Goal: Task Accomplishment & Management: Manage account settings

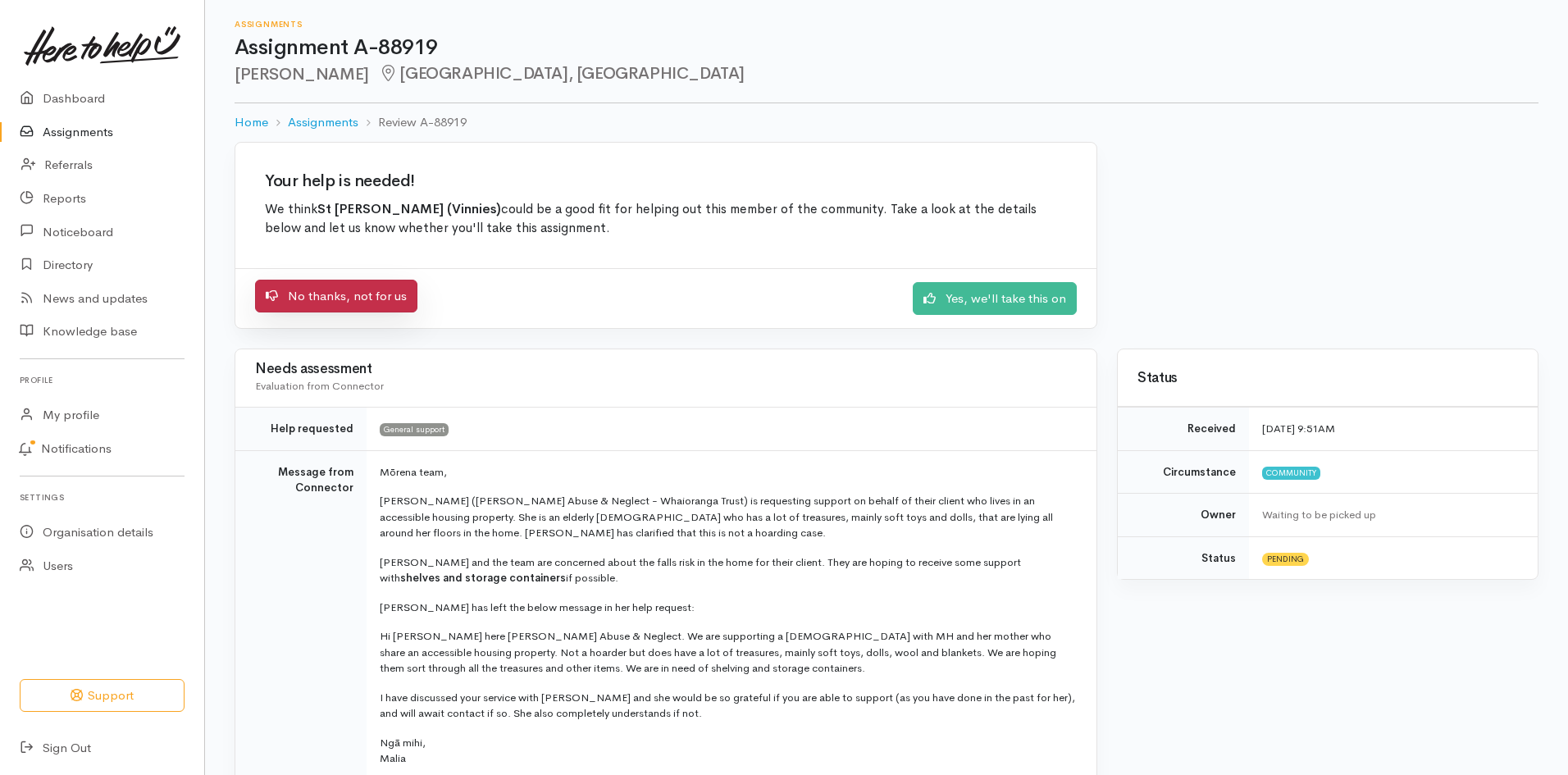
click at [333, 284] on link "No thanks, not for us" at bounding box center [336, 296] width 163 height 33
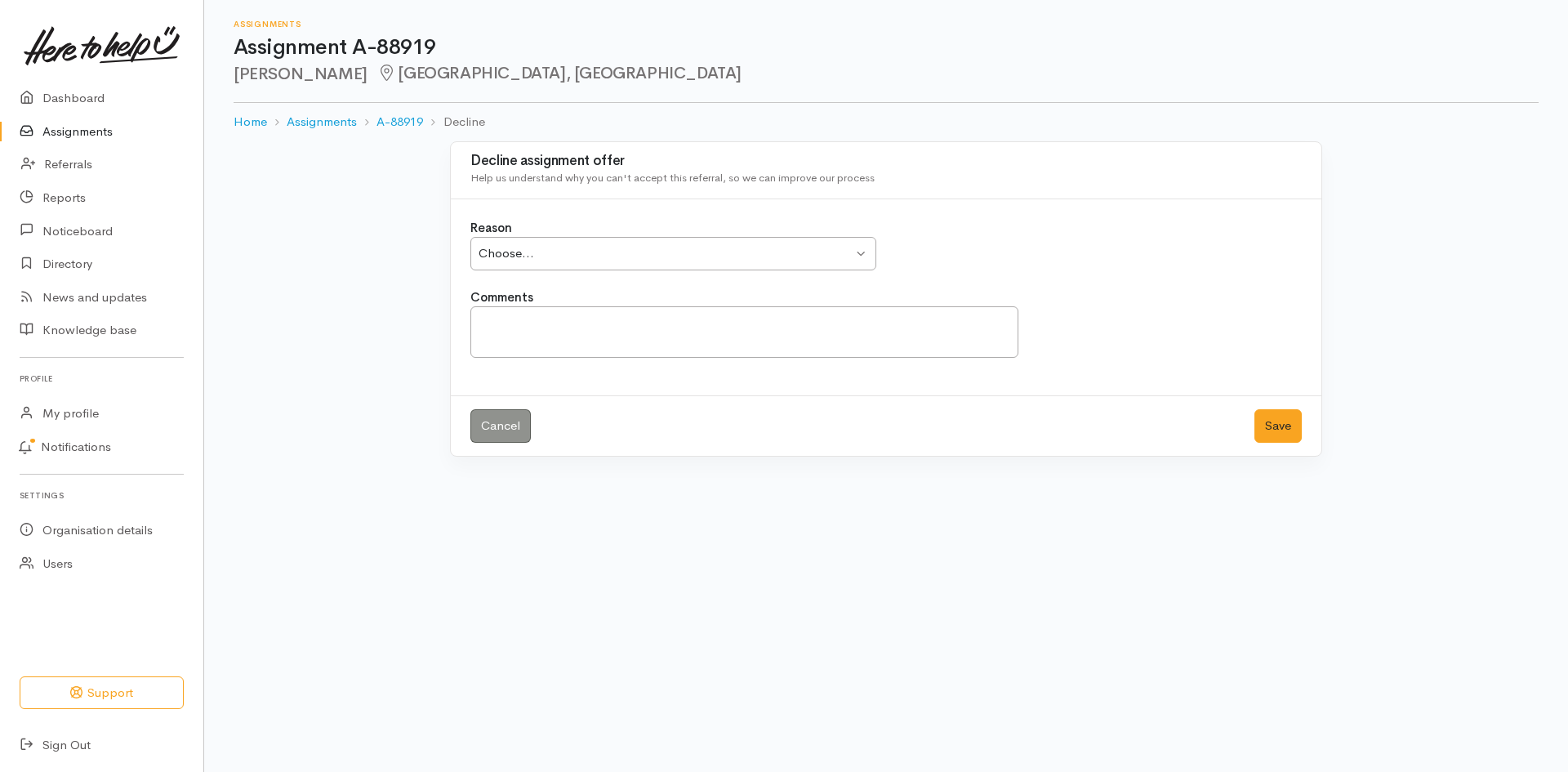
click at [625, 248] on div "Choose..." at bounding box center [665, 253] width 374 height 19
click at [644, 330] on textarea "Comments" at bounding box center [744, 332] width 548 height 51
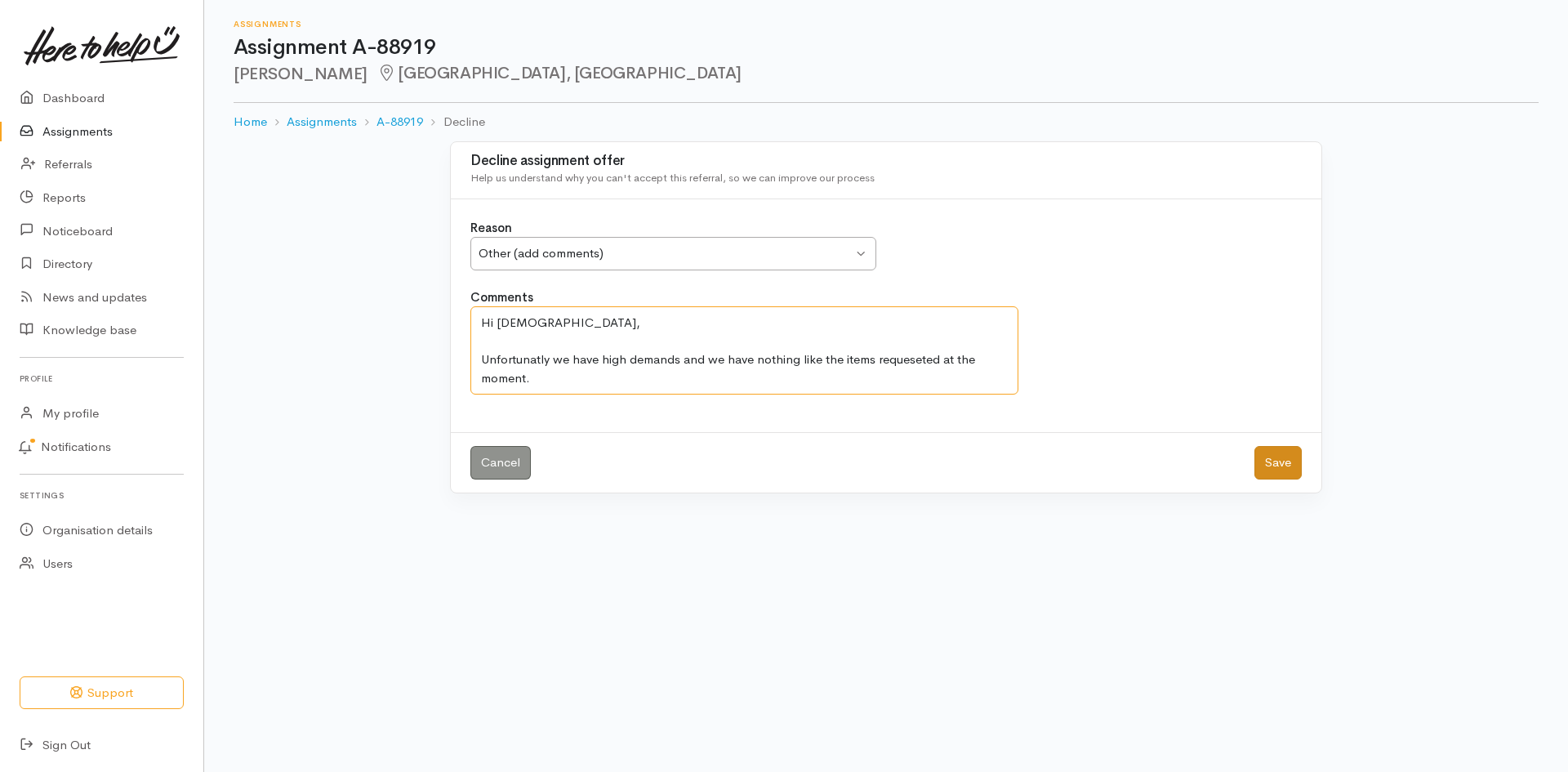
type textarea "Hi Ladies, Unfortunatly we have high demands and we have nothing like the items…"
drag, startPoint x: 1277, startPoint y: 456, endPoint x: 1264, endPoint y: 438, distance: 22.2
click at [1277, 456] on button "Save" at bounding box center [1278, 462] width 48 height 33
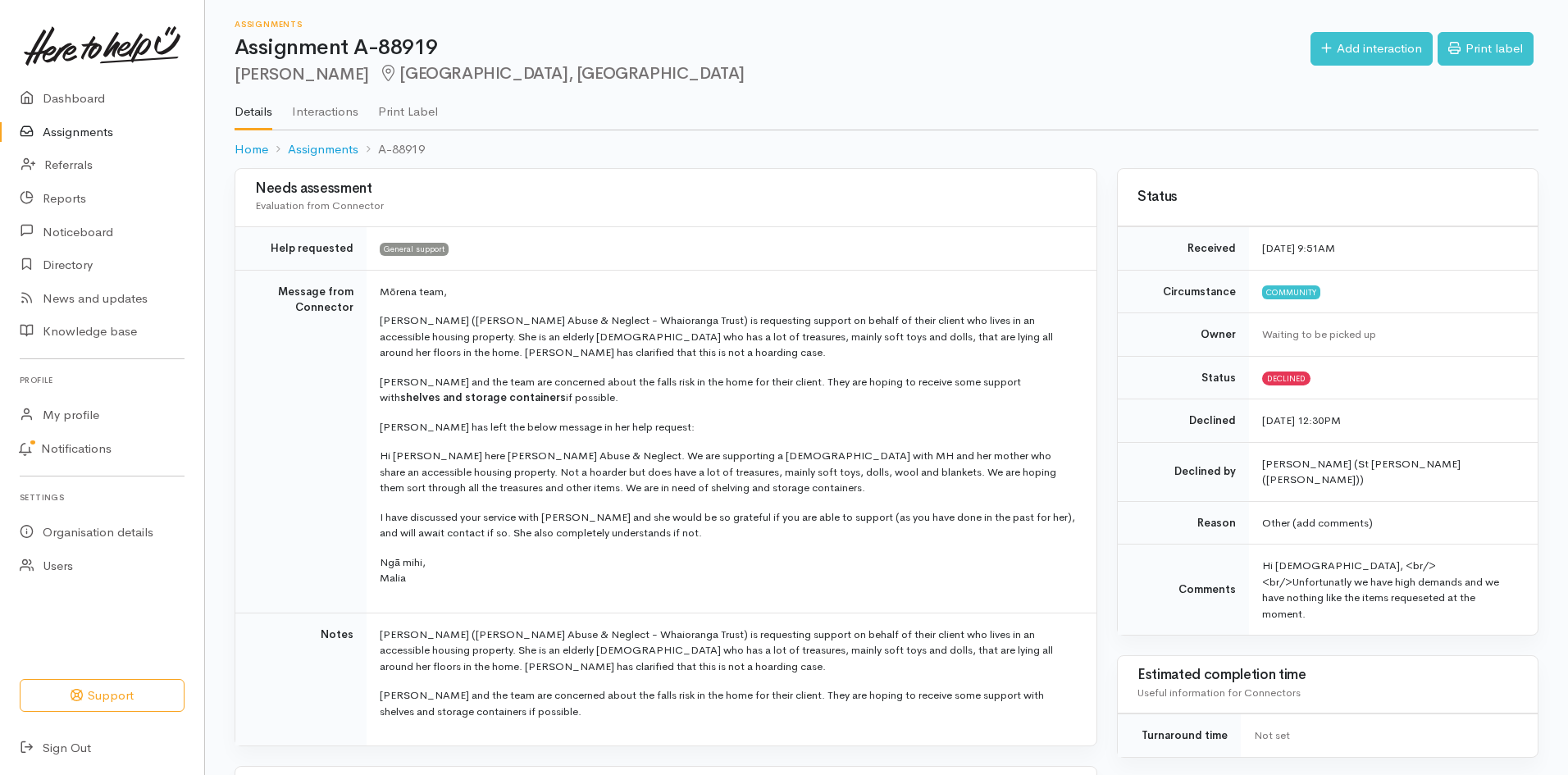
click at [75, 128] on link "Assignments" at bounding box center [102, 132] width 204 height 33
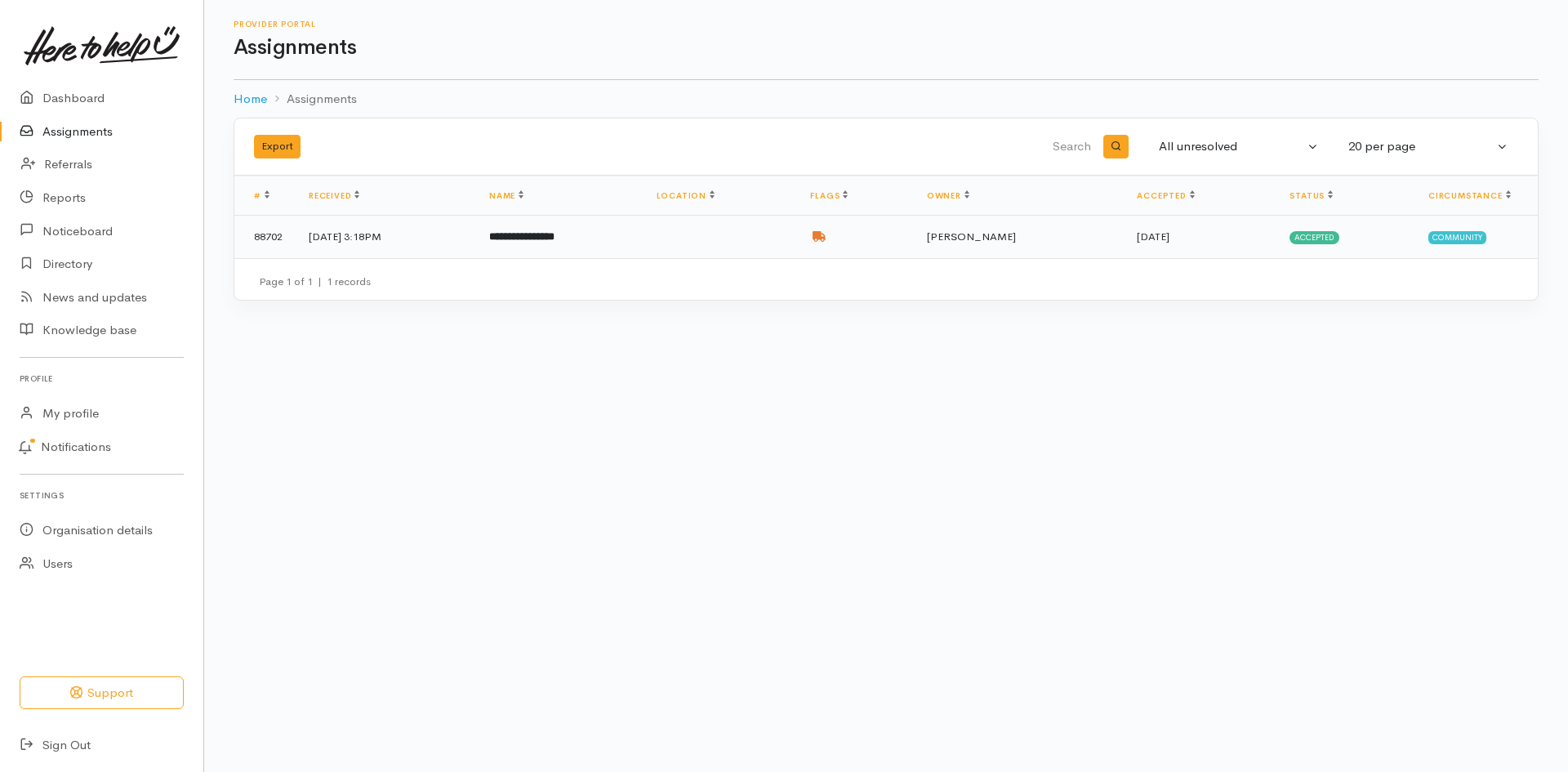
click at [612, 228] on td "**********" at bounding box center [560, 236] width 168 height 42
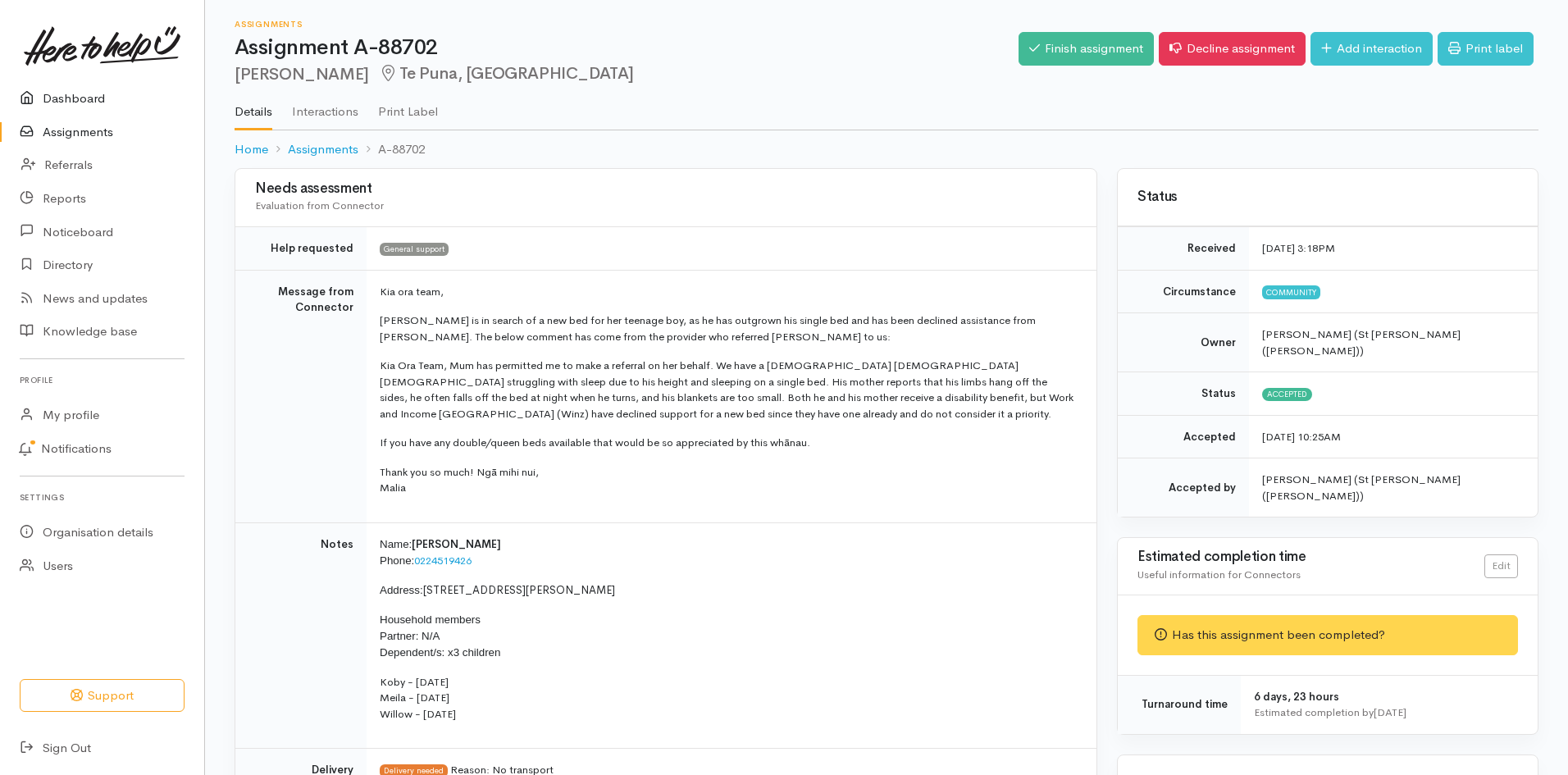
drag, startPoint x: 76, startPoint y: 95, endPoint x: 79, endPoint y: 82, distance: 13.3
click at [76, 93] on link "Dashboard" at bounding box center [102, 99] width 204 height 33
